Goal: Task Accomplishment & Management: Manage account settings

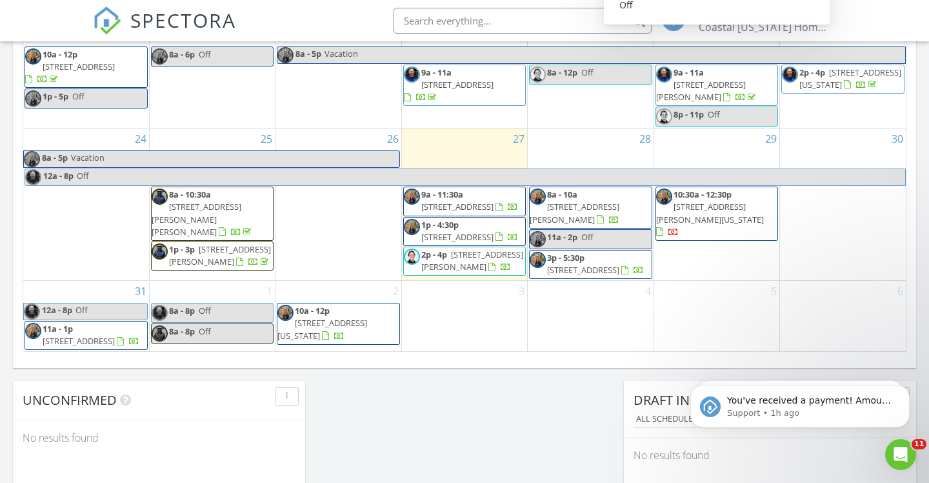
scroll to position [446, 0]
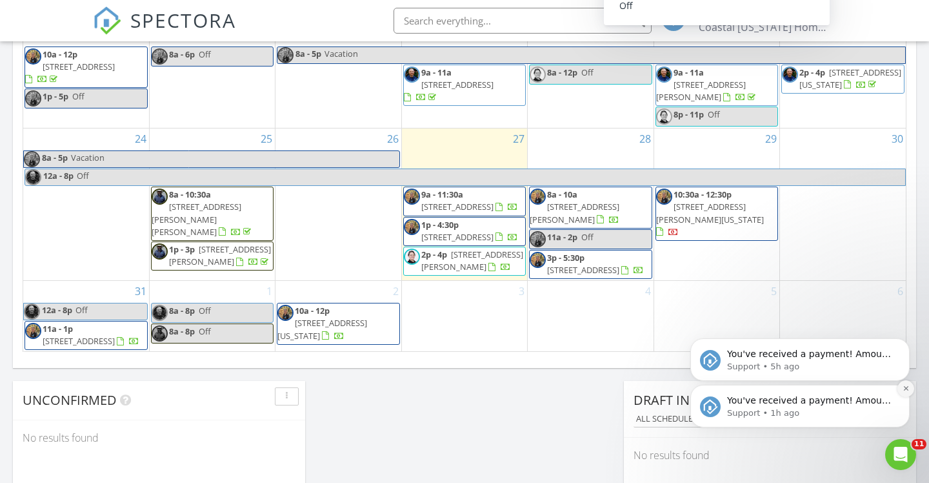
click at [906, 391] on icon "Dismiss notification" at bounding box center [906, 388] width 7 height 7
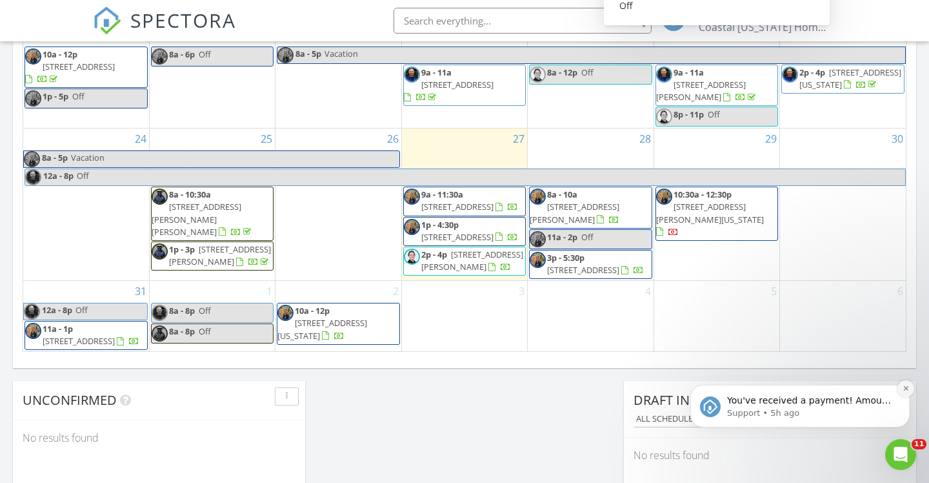
click at [905, 392] on icon "Dismiss notification" at bounding box center [906, 388] width 7 height 7
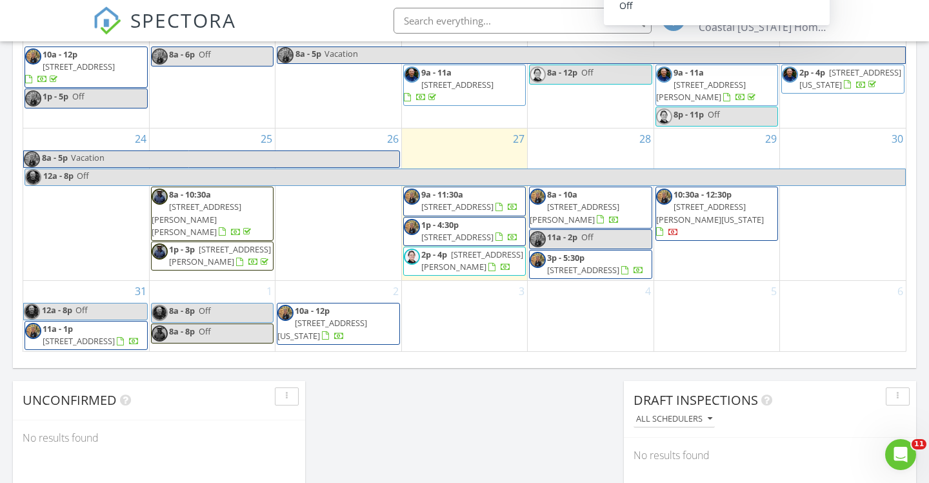
click at [592, 287] on div "4" at bounding box center [590, 316] width 125 height 70
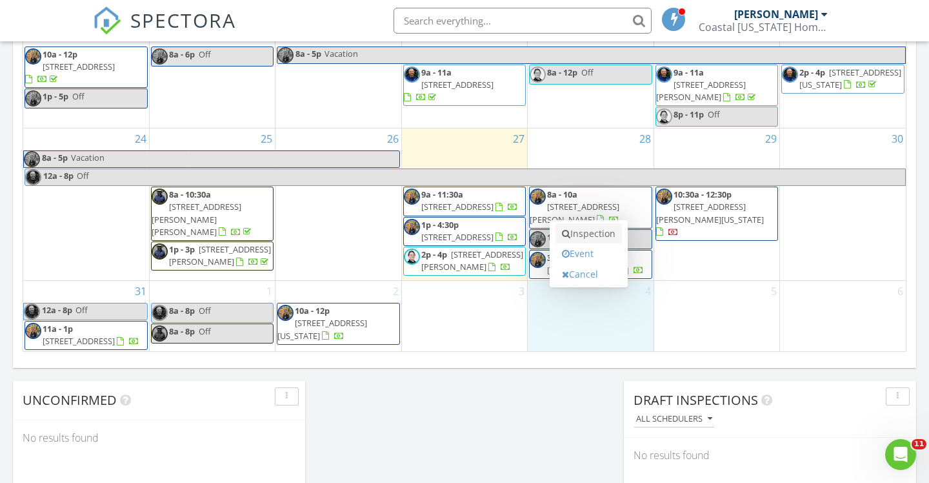
click at [595, 239] on link "Inspection" at bounding box center [588, 233] width 66 height 21
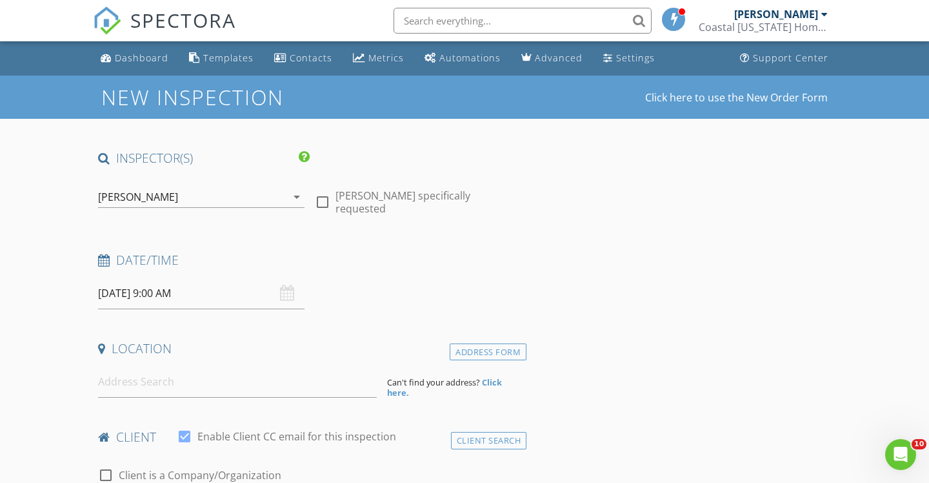
click at [295, 197] on icon "arrow_drop_down" at bounding box center [296, 196] width 15 height 15
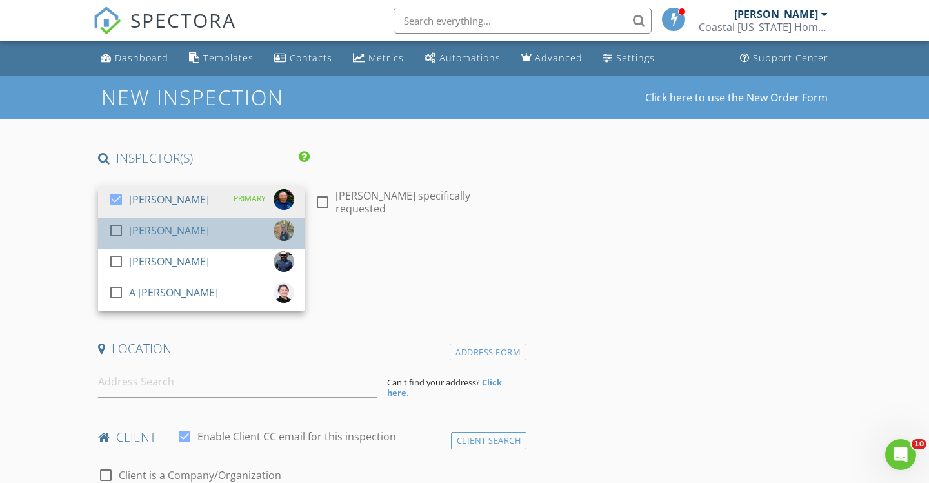
click at [166, 230] on div "[PERSON_NAME]" at bounding box center [169, 230] width 80 height 21
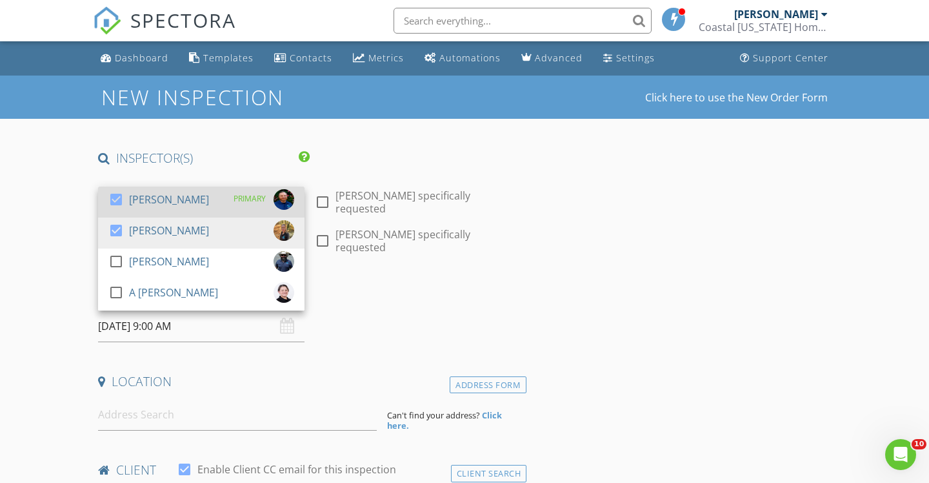
click at [112, 195] on div at bounding box center [116, 199] width 22 height 22
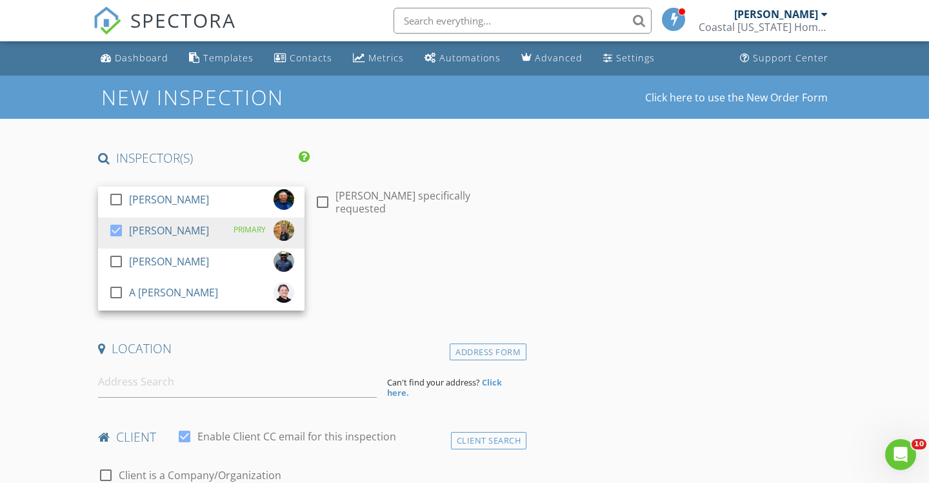
click at [382, 265] on h4 "Date/Time" at bounding box center [309, 260] width 423 height 17
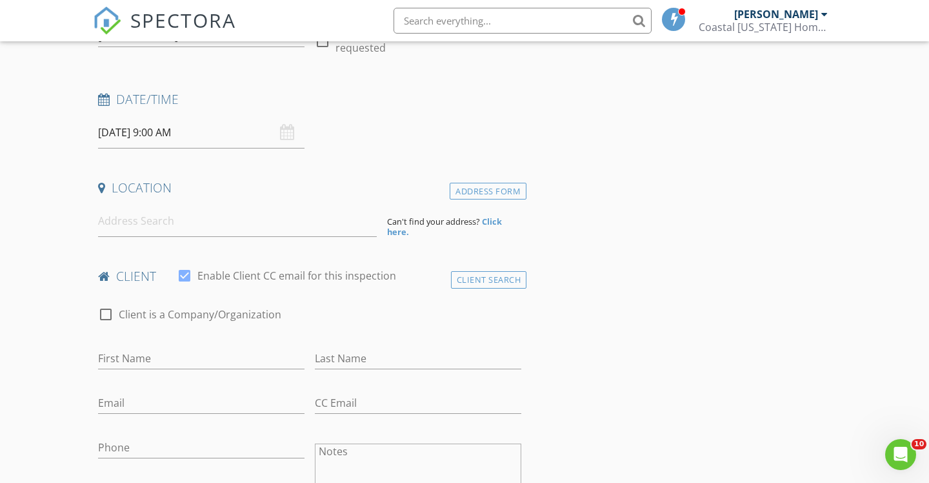
scroll to position [166, 0]
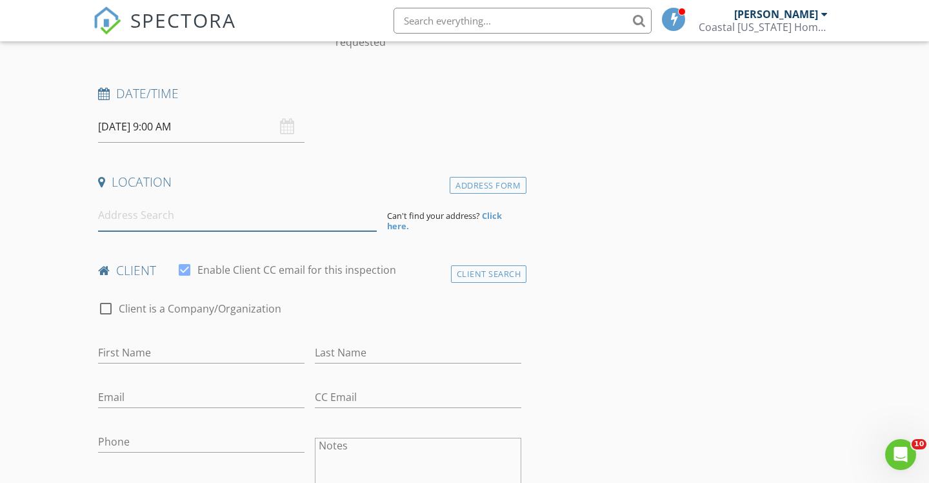
click at [237, 216] on input at bounding box center [237, 215] width 279 height 32
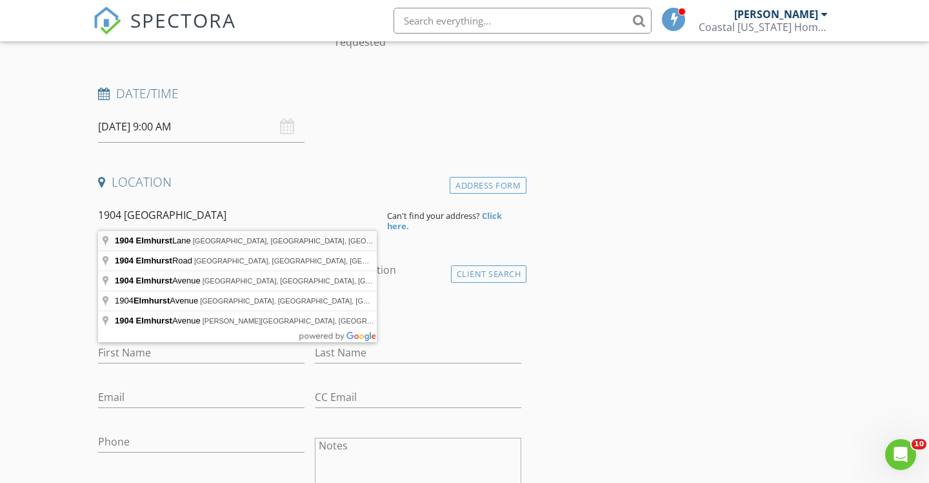
type input "1904 Elmhurst Lane, Portsmouth, VA, USA"
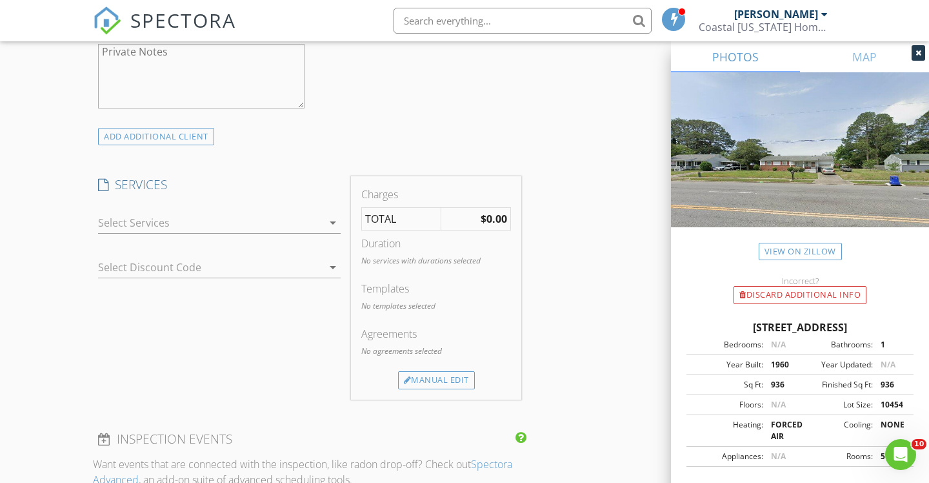
scroll to position [939, 0]
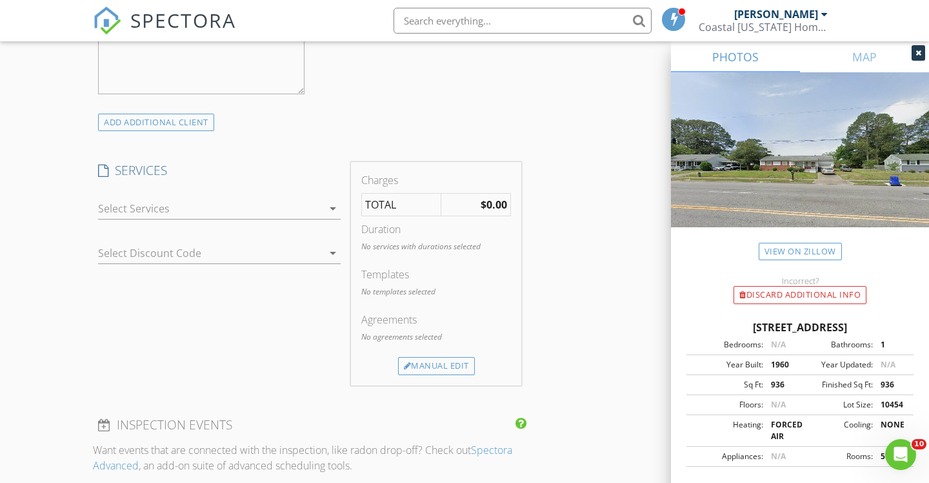
click at [330, 206] on icon "arrow_drop_down" at bounding box center [332, 208] width 15 height 15
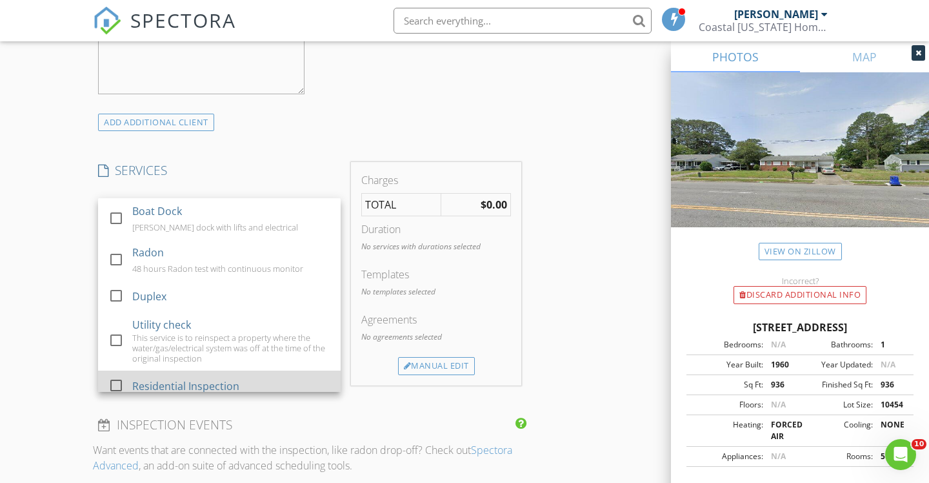
scroll to position [375, 0]
click at [119, 375] on div at bounding box center [116, 386] width 22 height 22
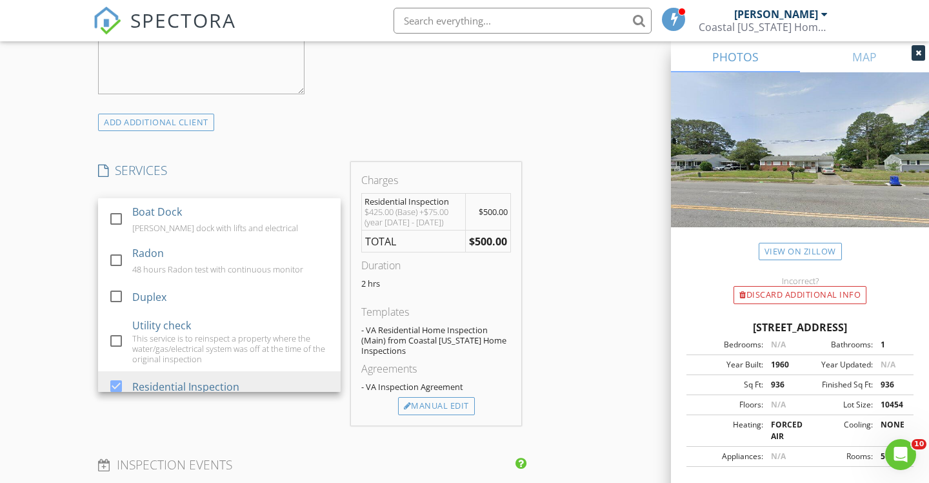
click at [269, 424] on div "INSPECTOR(S) check_box_outline_blank David Henson check_box April Hamilton PRIM…" at bounding box center [310, 251] width 434 height 2080
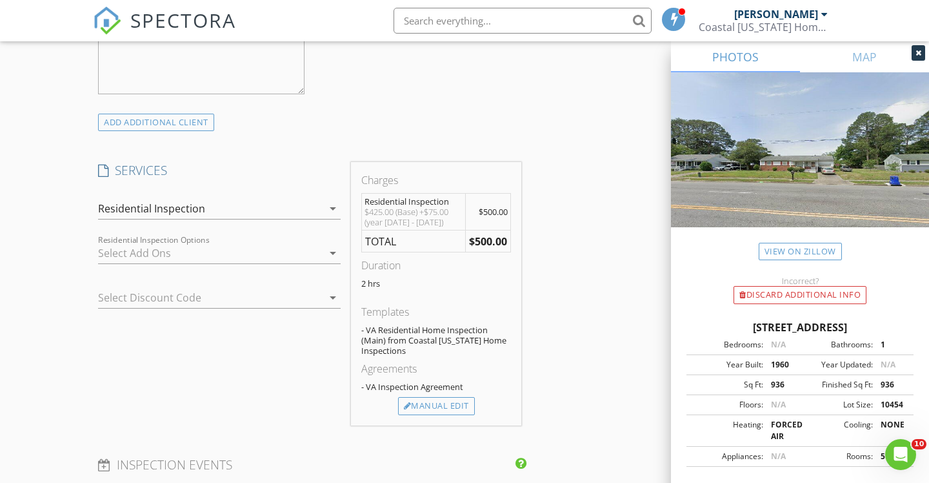
click at [332, 296] on icon "arrow_drop_down" at bounding box center [332, 297] width 15 height 15
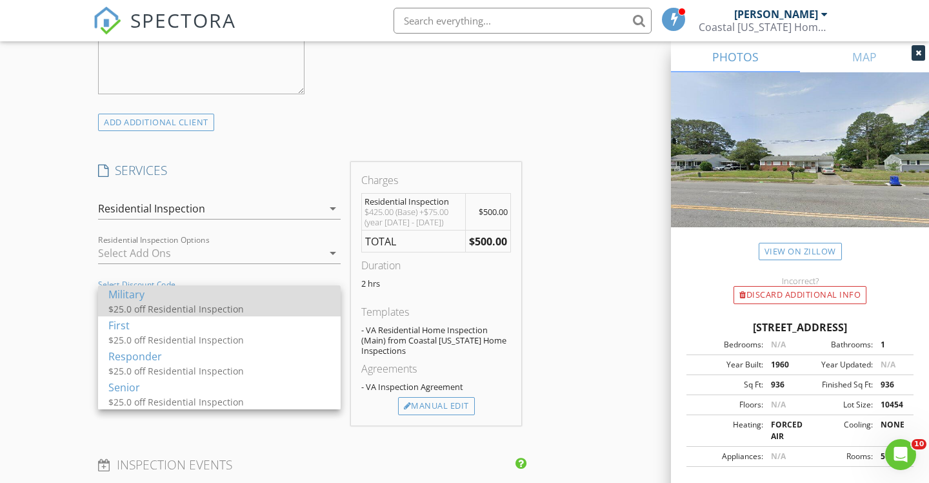
click at [194, 304] on div "$25.0 off Residential Inspection" at bounding box center [219, 309] width 222 height 14
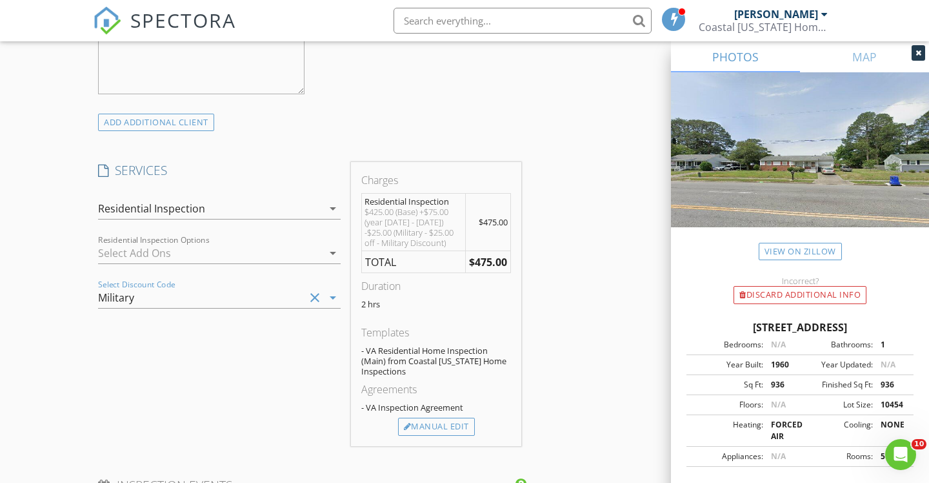
click at [279, 413] on div "SERVICES check_box_outline_blank Mold Inspection Air/swap sampling for mold ide…" at bounding box center [219, 304] width 253 height 284
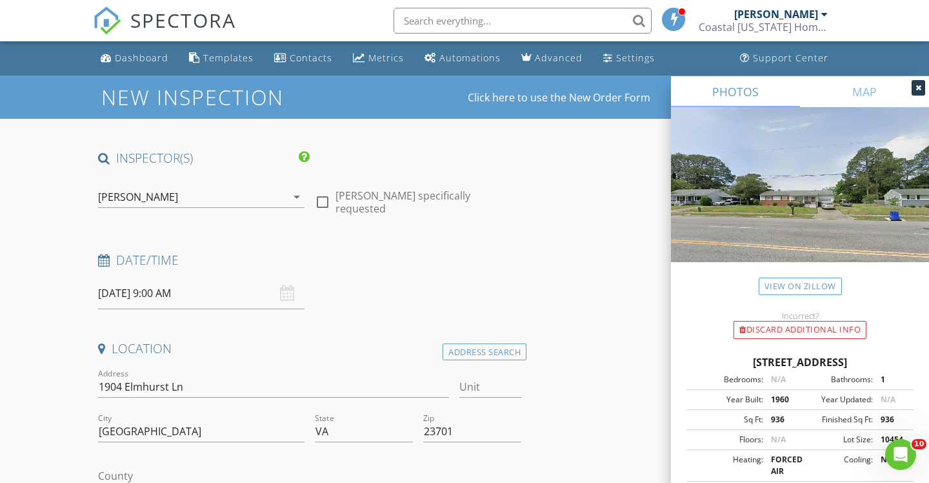
scroll to position [0, 0]
click at [126, 57] on div "Dashboard" at bounding box center [142, 58] width 54 height 12
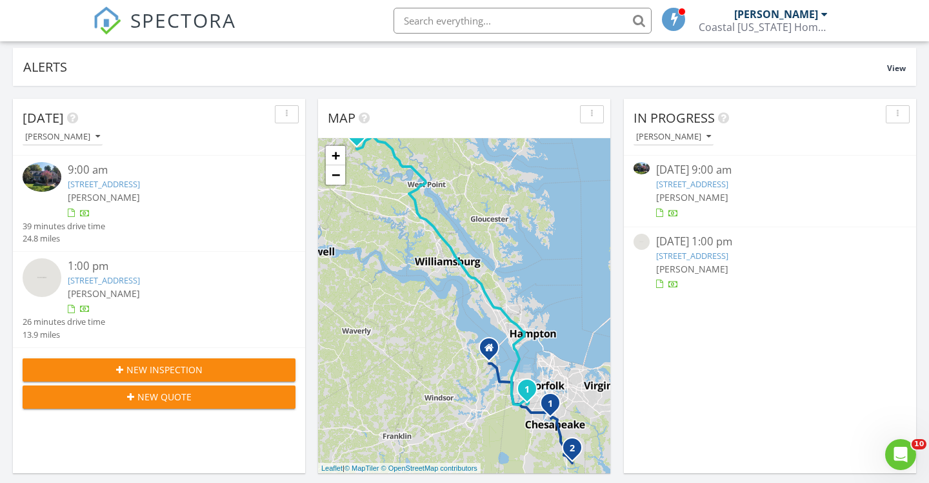
scroll to position [80, 0]
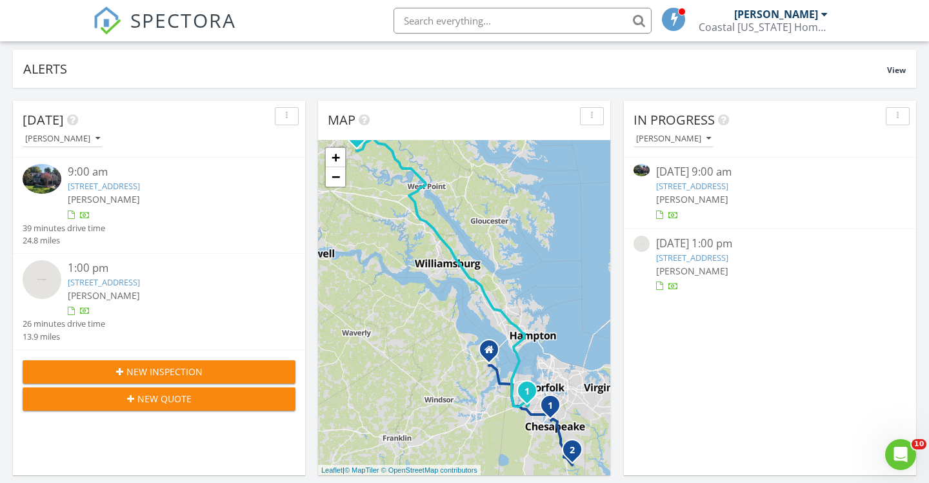
click at [728, 185] on link "720 Elderberry Ct, Chesapeake, VA 23320" at bounding box center [692, 186] width 72 height 12
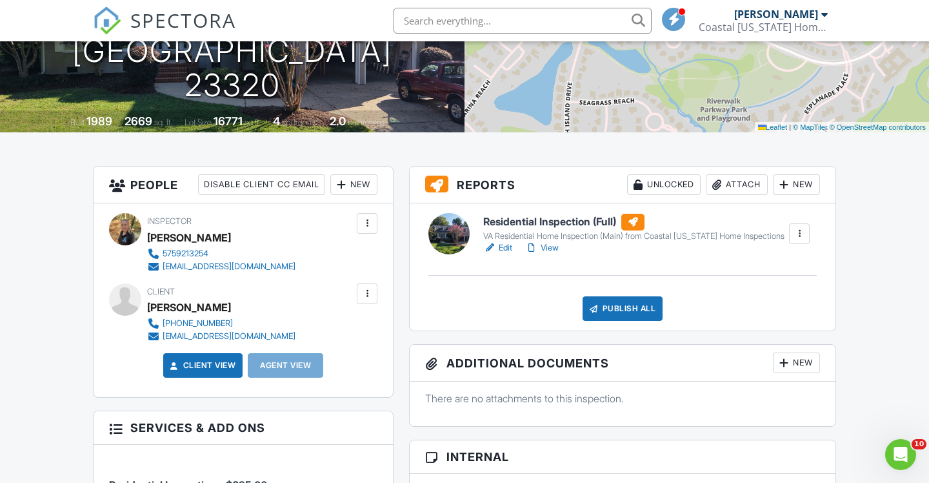
scroll to position [244, 0]
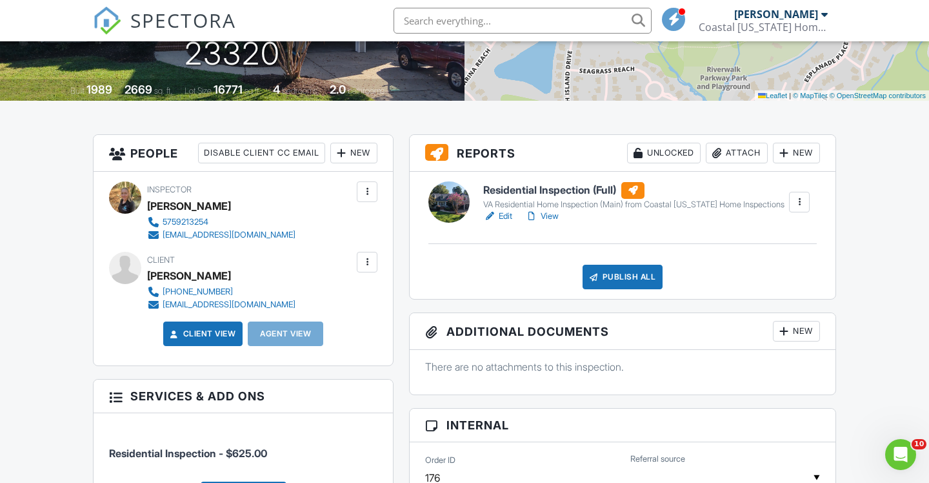
click at [554, 218] on link "View" at bounding box center [542, 216] width 34 height 13
